Goal: Information Seeking & Learning: Learn about a topic

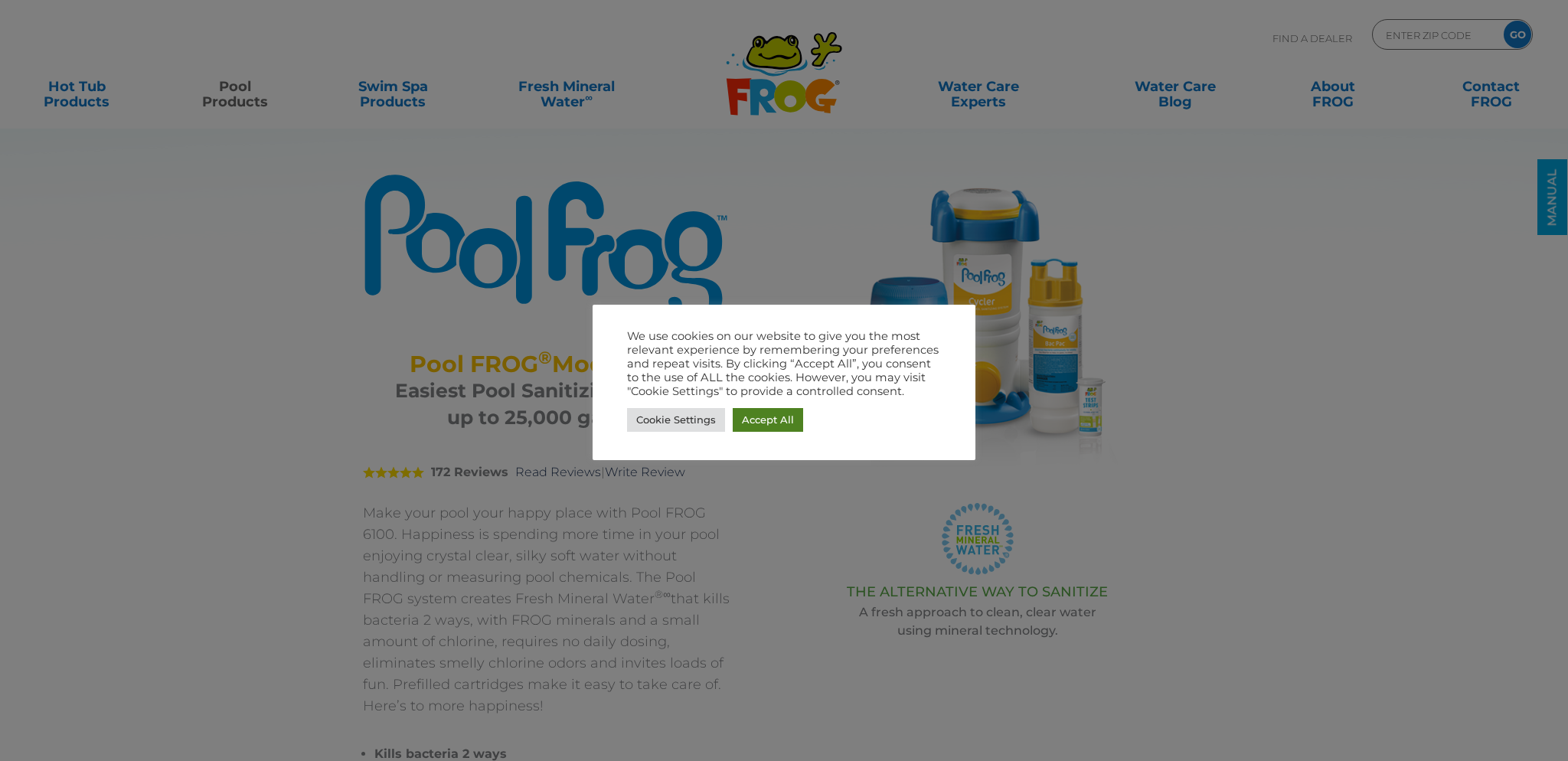
click at [778, 425] on link "Accept All" at bounding box center [768, 419] width 70 height 24
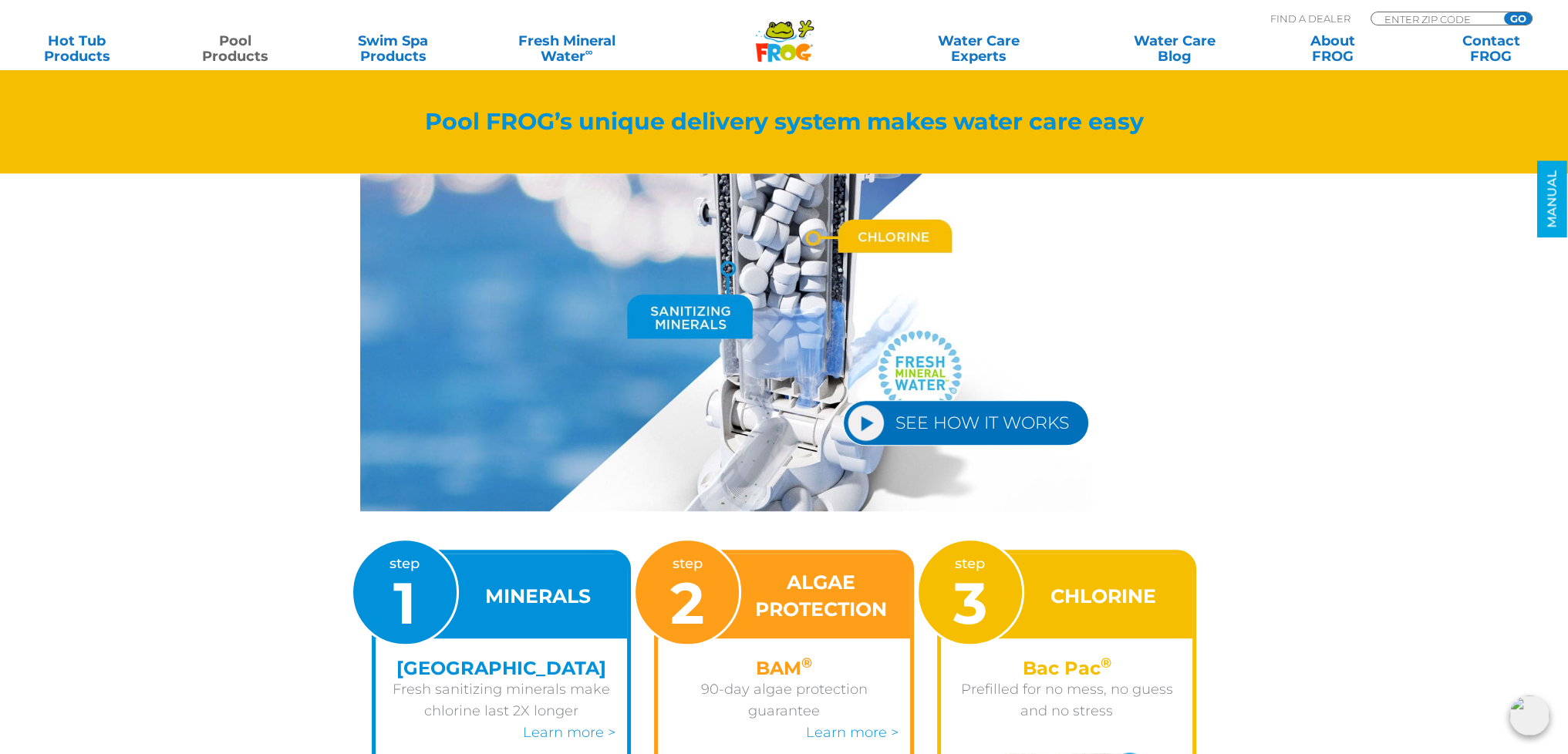
scroll to position [1773, 0]
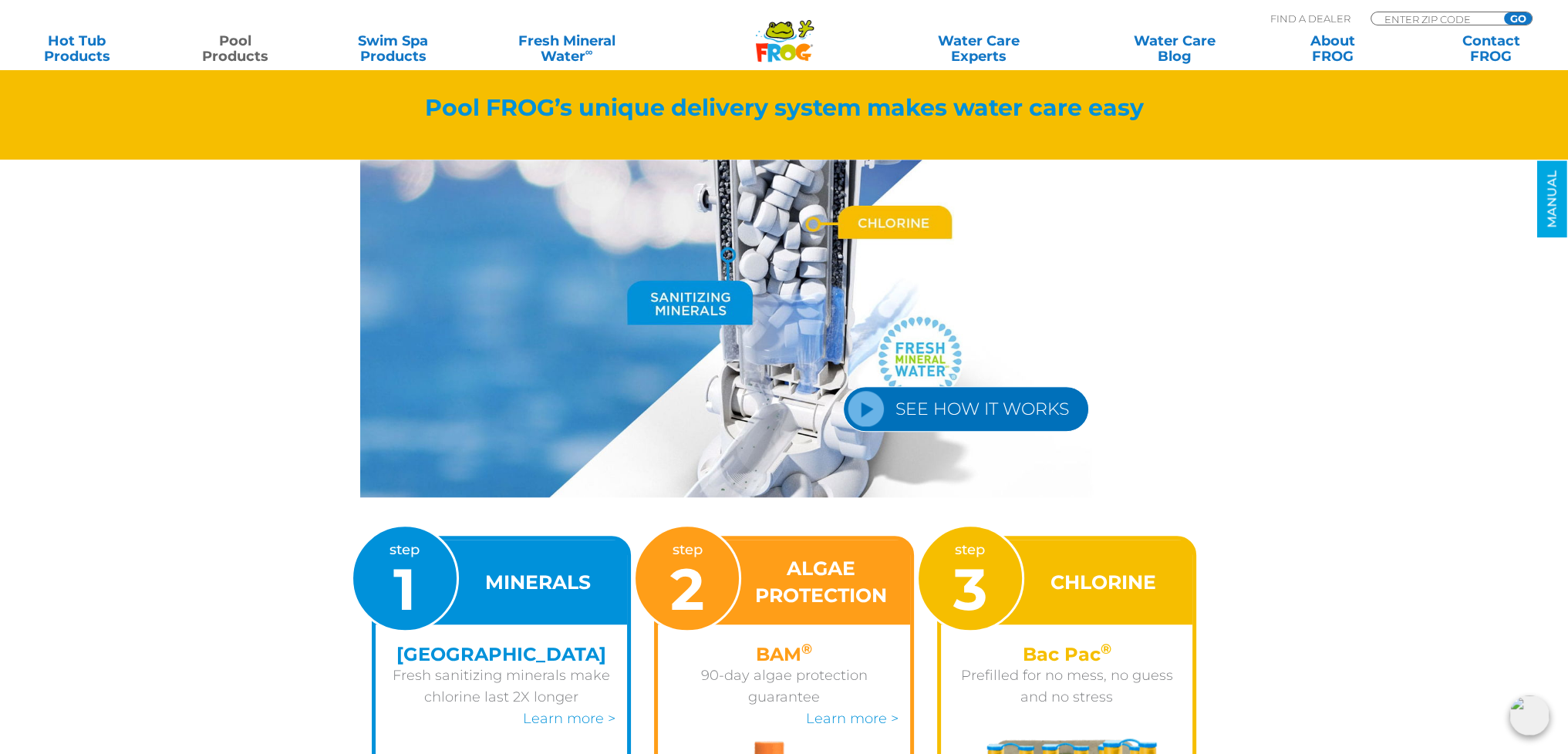
click at [911, 408] on link "SEE HOW IT WORKS" at bounding box center [966, 408] width 246 height 45
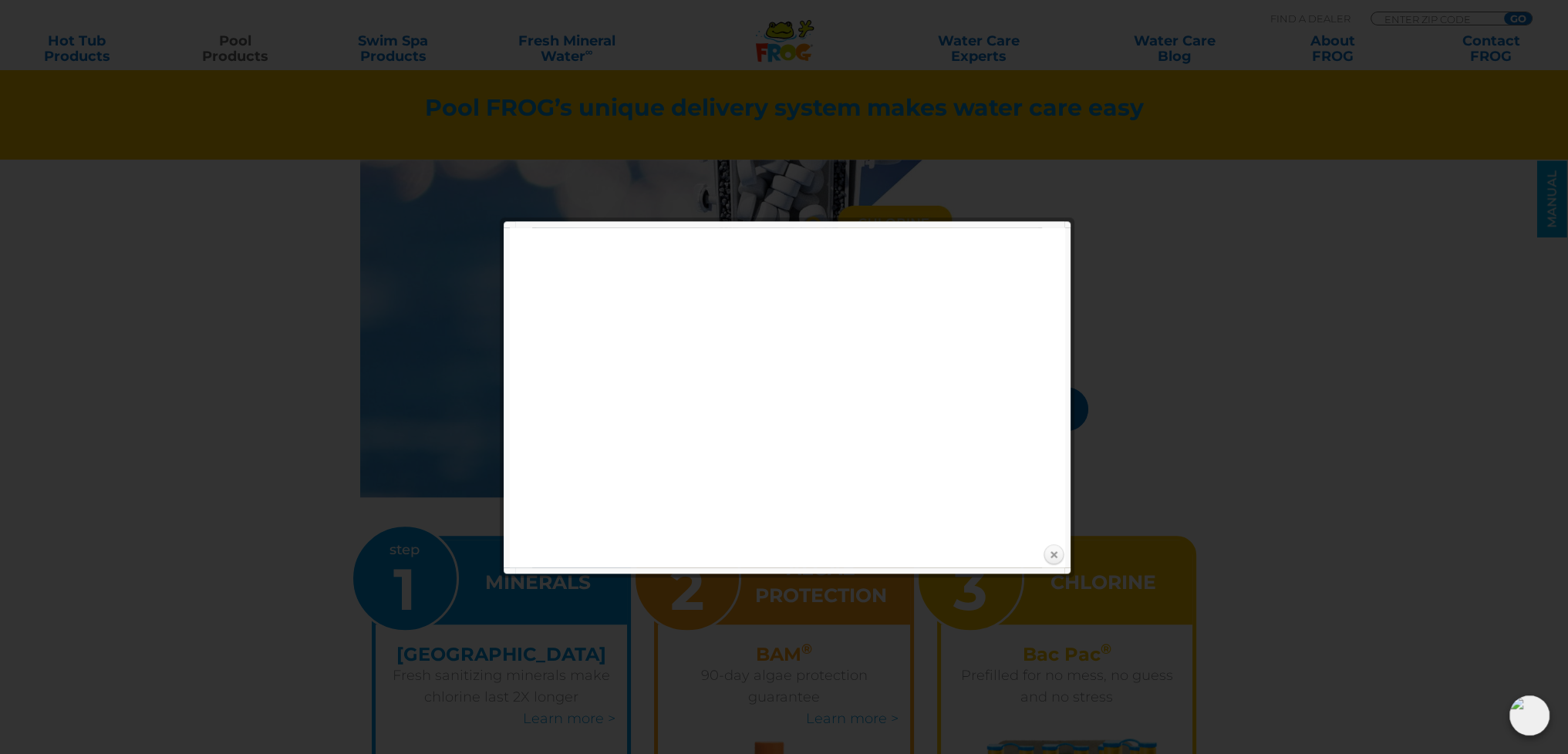
click at [1054, 548] on link "Close" at bounding box center [1054, 555] width 23 height 23
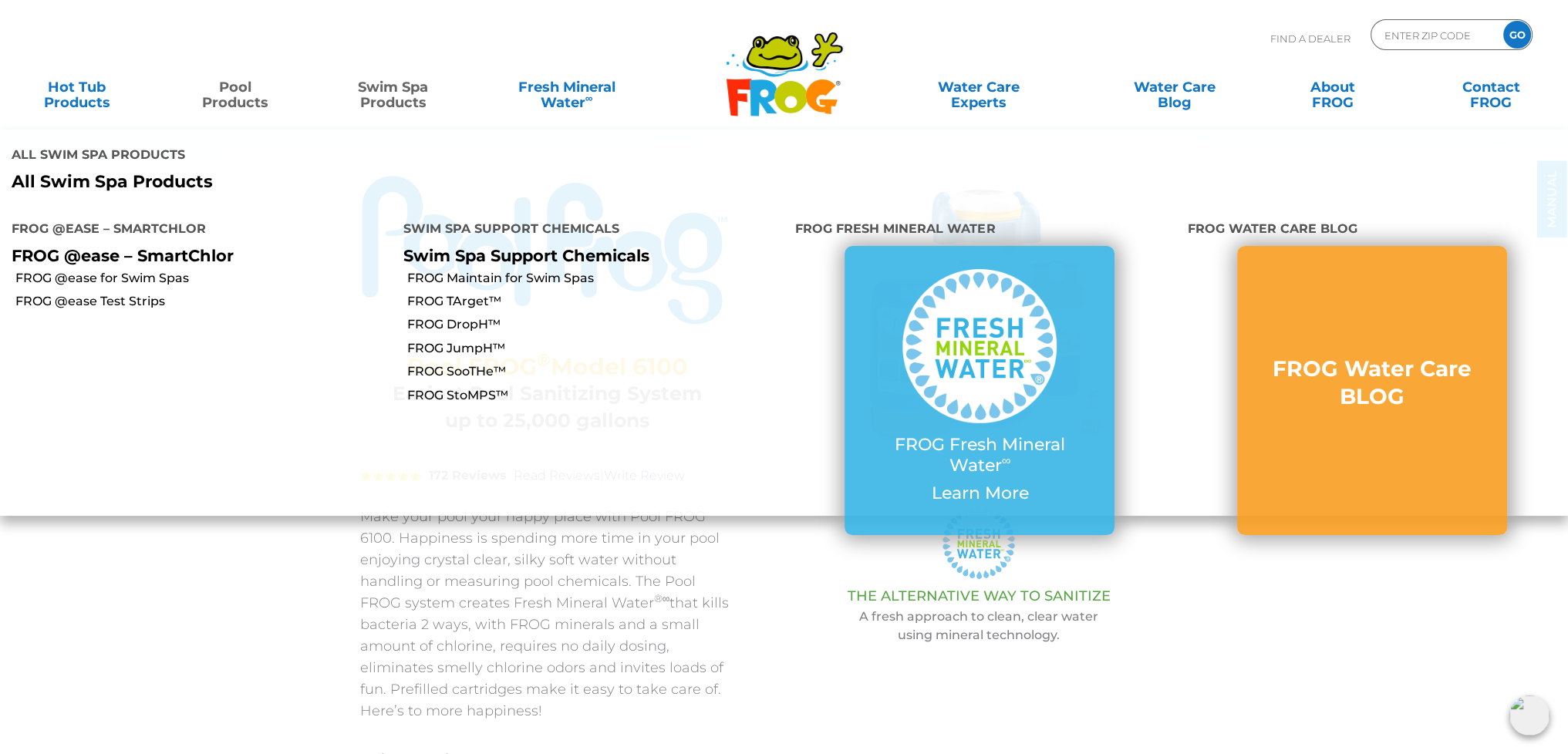
click at [395, 91] on link "Swim Spa Products" at bounding box center [393, 86] width 123 height 30
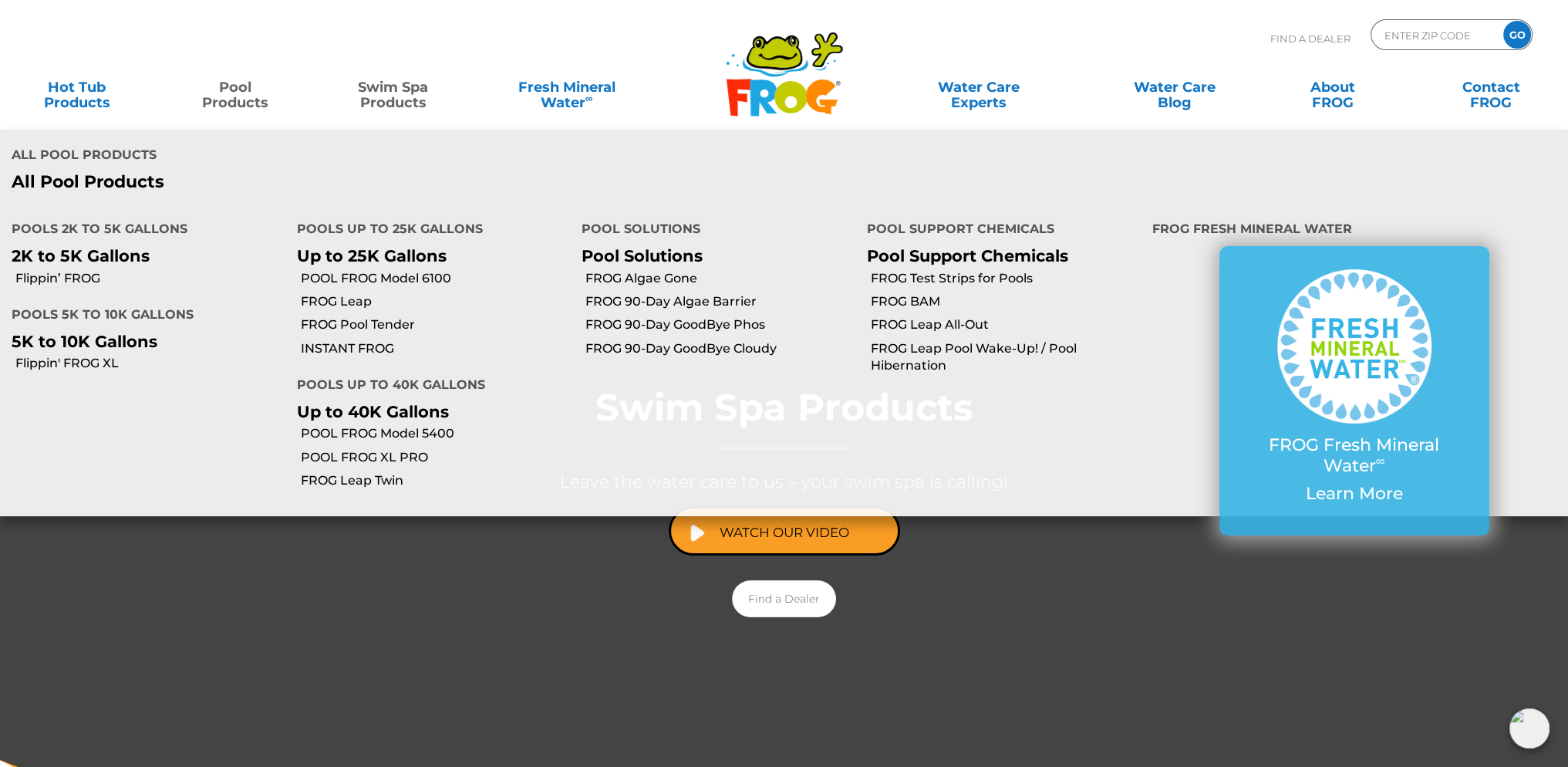
click at [238, 85] on link "Pool Products" at bounding box center [235, 87] width 123 height 30
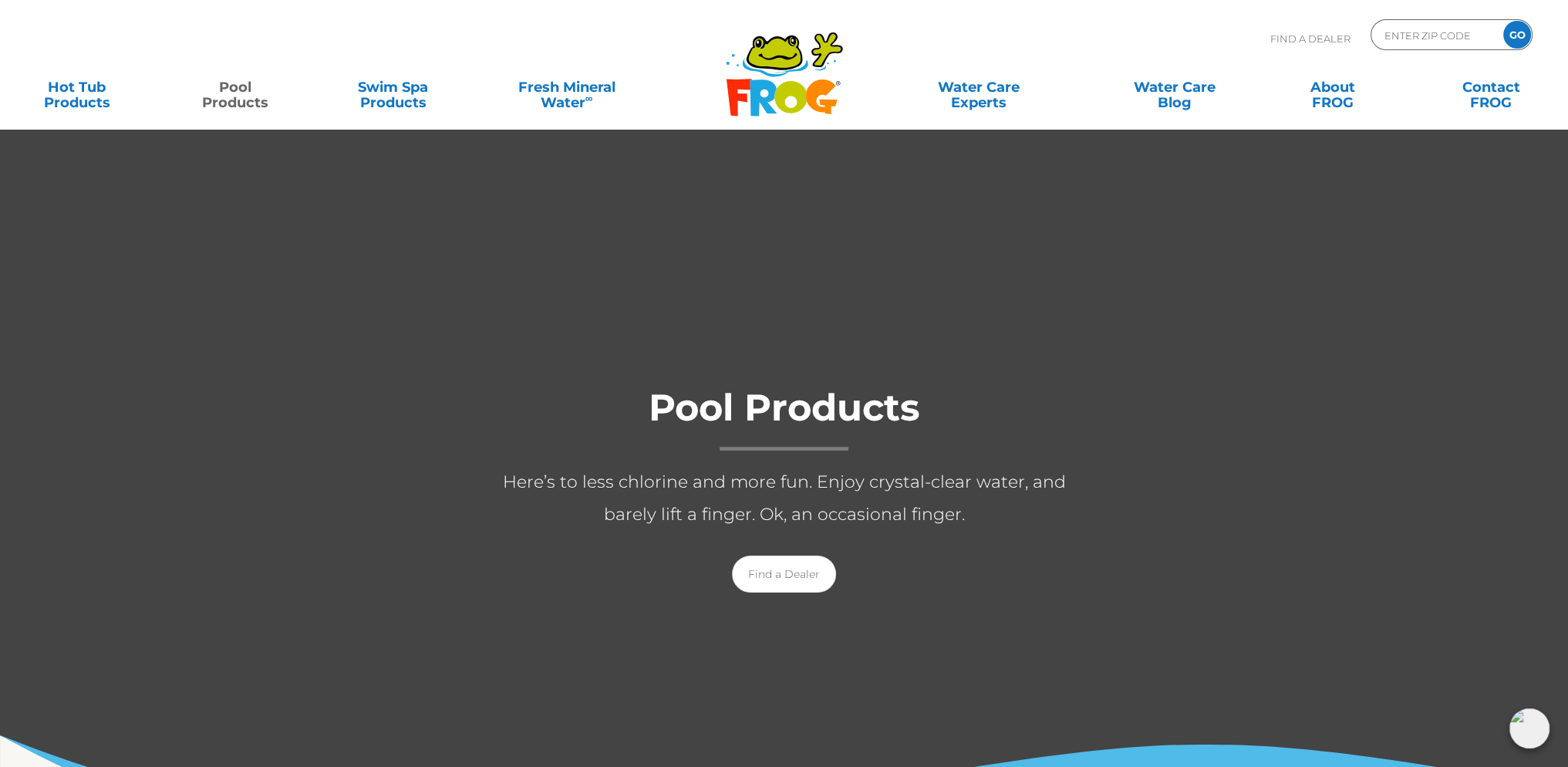
click at [238, 85] on link "Pool Products" at bounding box center [235, 87] width 123 height 30
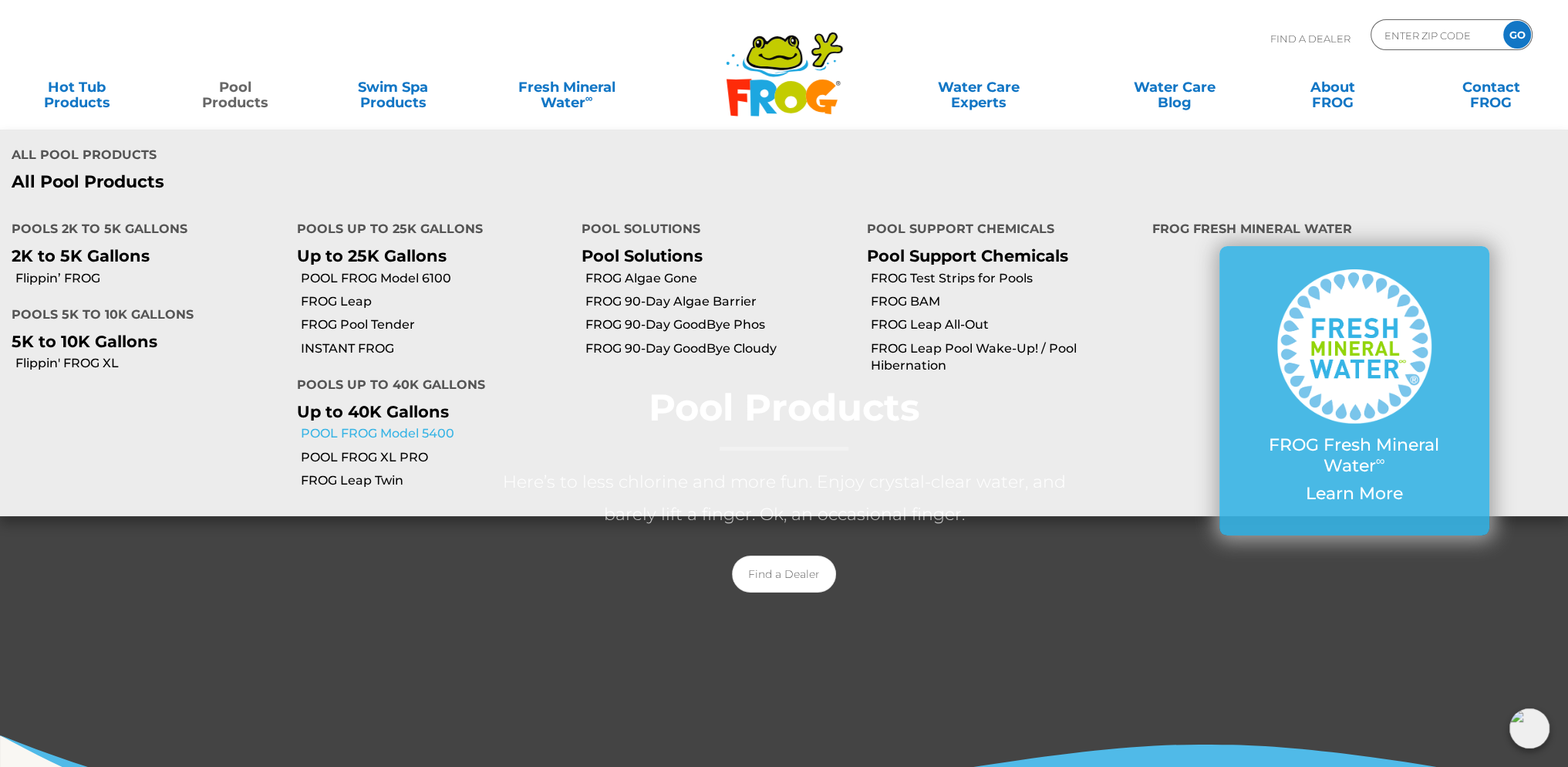
click at [431, 425] on link "POOL FROG Model 5400" at bounding box center [436, 433] width 270 height 17
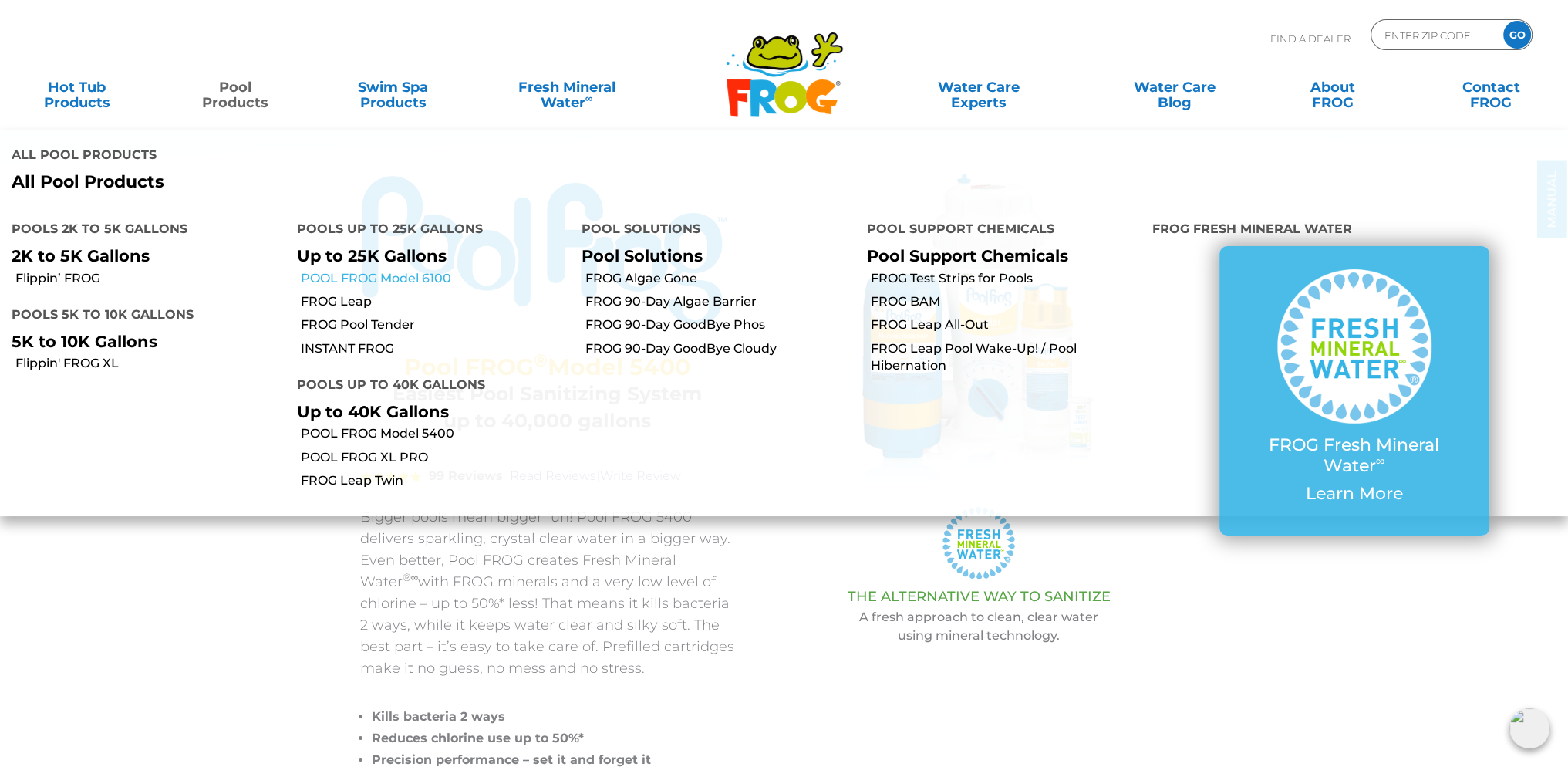
click at [338, 270] on link "POOL FROG Model 6100" at bounding box center [436, 278] width 270 height 17
